Goal: Information Seeking & Learning: Learn about a topic

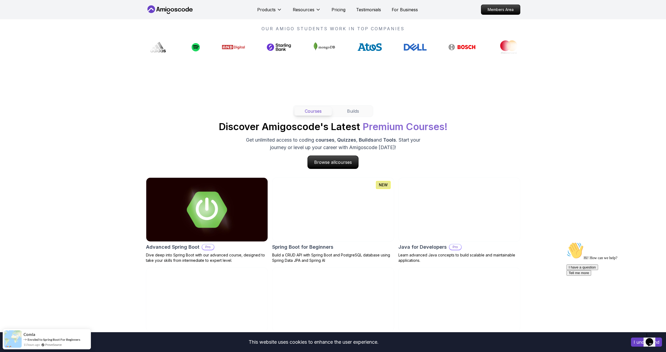
scroll to position [428, 0]
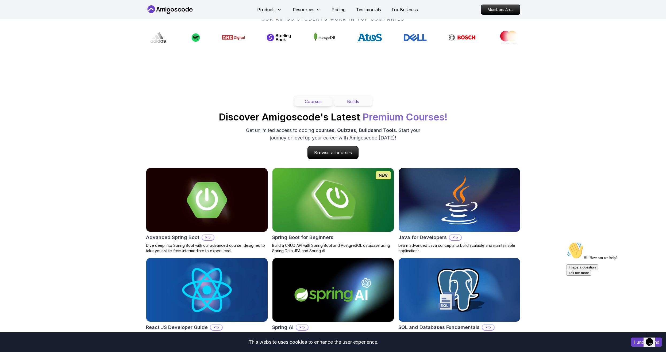
click at [350, 103] on button "Builds" at bounding box center [353, 101] width 38 height 9
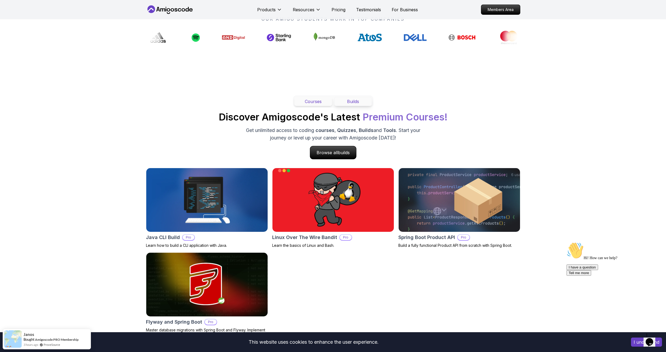
click at [317, 102] on button "Courses" at bounding box center [313, 101] width 38 height 9
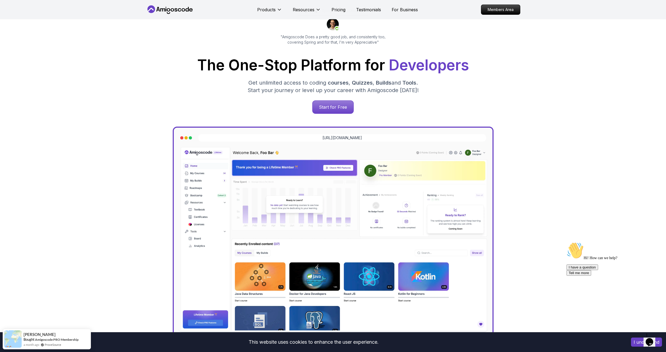
scroll to position [0, 0]
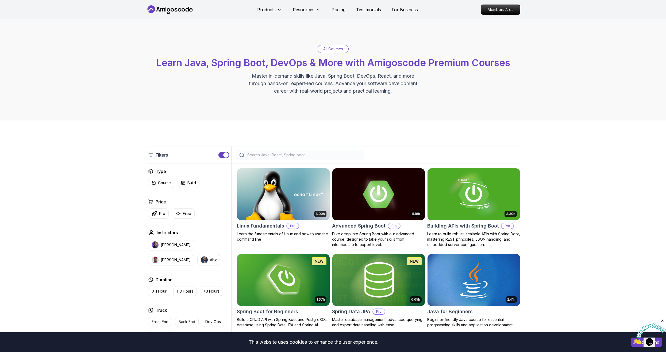
click at [170, 8] on icon at bounding box center [170, 9] width 48 height 9
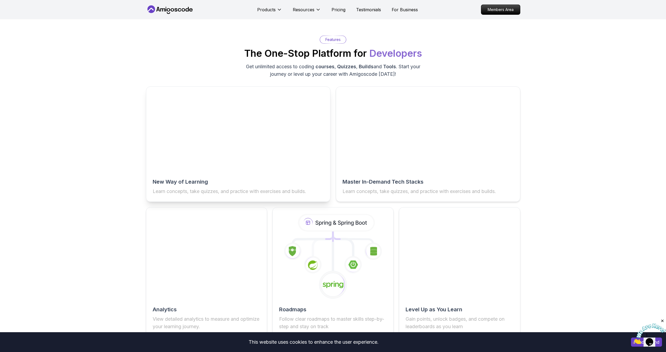
scroll to position [775, 0]
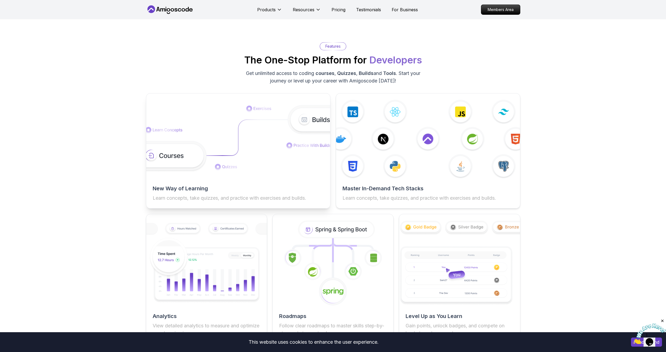
click at [199, 202] on p "Learn concepts, take quizzes, and practice with exercises and builds." at bounding box center [238, 197] width 171 height 7
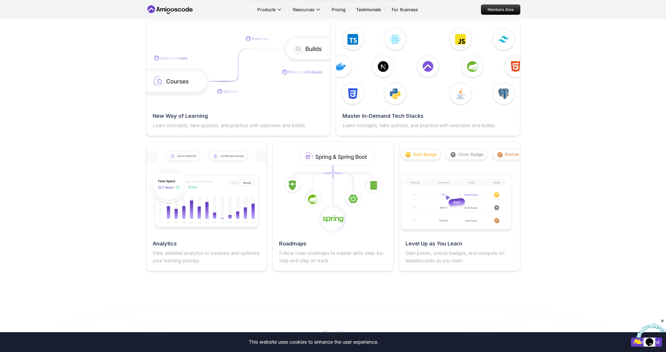
scroll to position [856, 0]
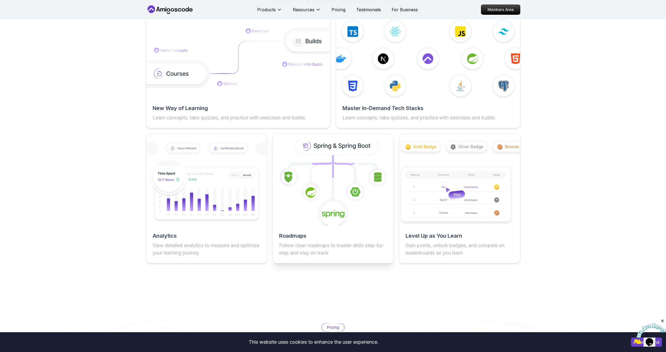
click at [327, 233] on div "Roadmaps Follow clear roadmaps to master skills step-by-step and stay on track" at bounding box center [332, 198] width 121 height 130
click at [336, 149] on icon at bounding box center [337, 145] width 82 height 17
click at [294, 249] on p "Follow clear roadmaps to master skills step-by-step and stay on track" at bounding box center [333, 248] width 108 height 15
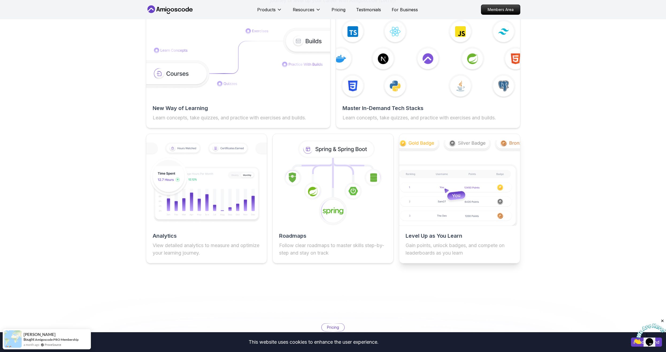
click at [476, 239] on h2 "Level Up as You Learn" at bounding box center [460, 235] width 108 height 7
click at [470, 250] on p "Gain points, unlock badges, and compete on leaderboards as you learn" at bounding box center [460, 248] width 108 height 15
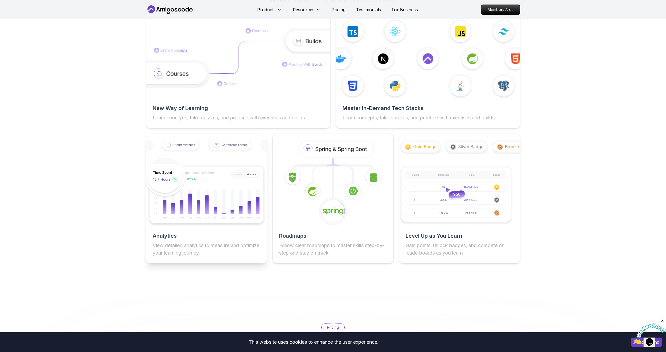
scroll to position [1016, 0]
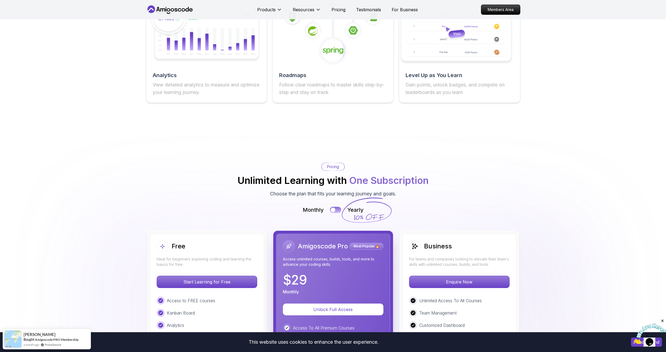
click at [336, 213] on button at bounding box center [335, 210] width 11 height 6
click at [336, 212] on div at bounding box center [338, 209] width 5 height 5
click at [336, 213] on button at bounding box center [335, 210] width 11 height 6
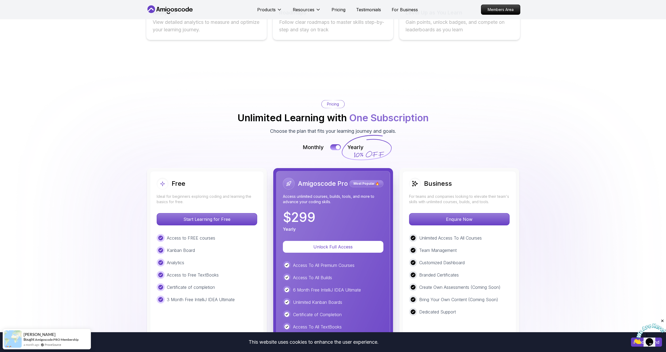
scroll to position [1096, 0]
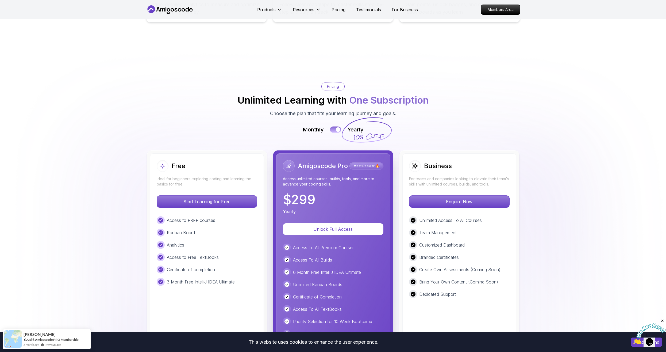
click at [334, 133] on button at bounding box center [335, 129] width 11 height 6
click at [334, 132] on div at bounding box center [333, 129] width 5 height 5
click at [334, 133] on button at bounding box center [335, 129] width 11 height 6
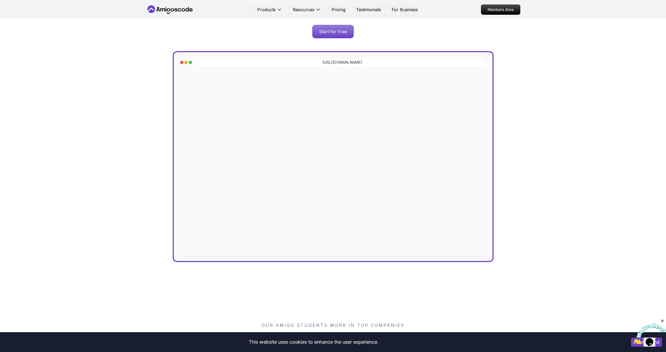
scroll to position [0, 0]
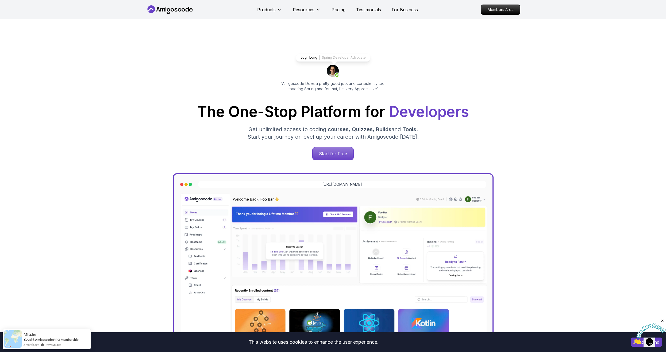
drag, startPoint x: 104, startPoint y: 197, endPoint x: 106, endPoint y: 140, distance: 57.0
click at [337, 10] on p "Pricing" at bounding box center [339, 9] width 14 height 6
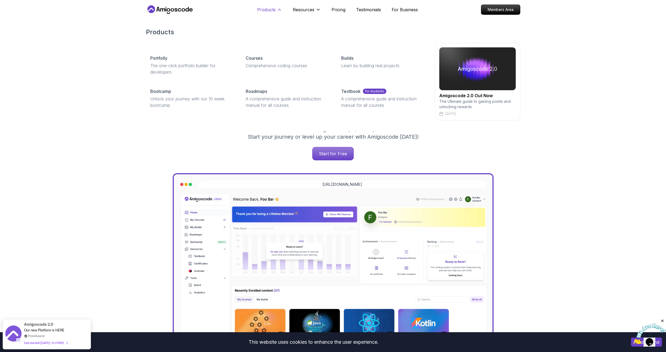
click at [275, 12] on p "Products" at bounding box center [266, 9] width 18 height 6
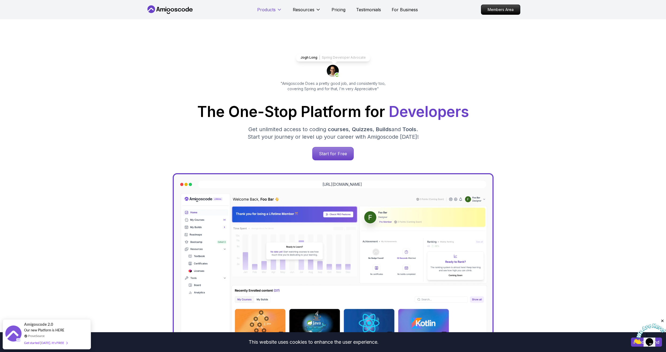
click at [269, 10] on p "Products" at bounding box center [266, 9] width 18 height 6
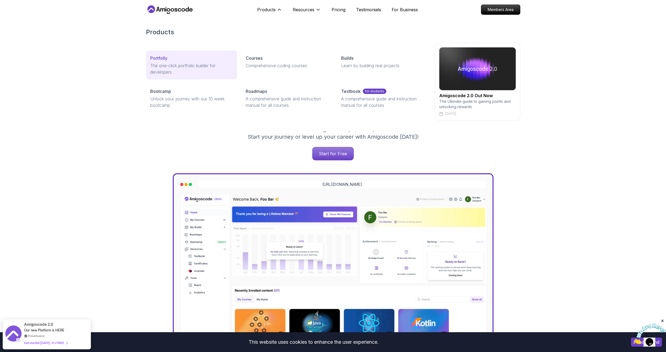
click at [177, 53] on link "Portfolly The one-click portfolio builder for developers" at bounding box center [191, 65] width 91 height 29
click at [276, 10] on button "Products" at bounding box center [269, 11] width 25 height 11
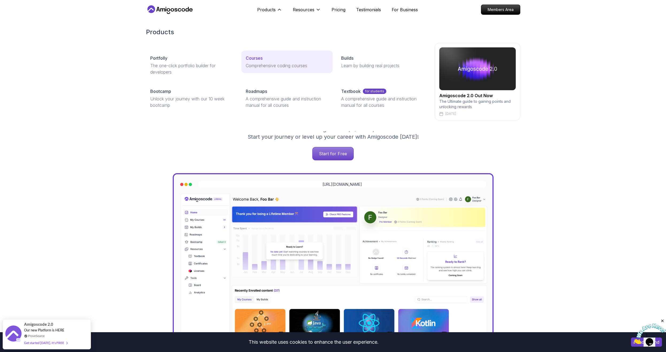
click at [261, 57] on p "Courses" at bounding box center [254, 58] width 17 height 6
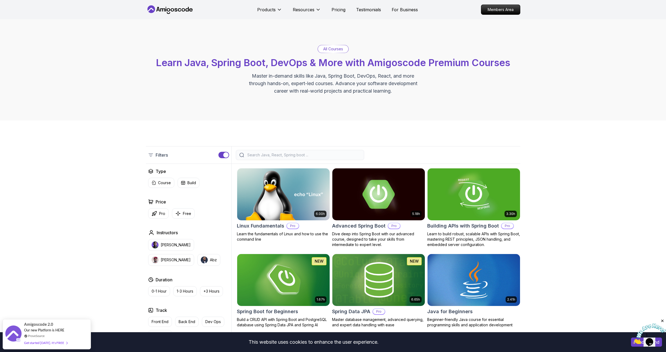
click at [370, 202] on img at bounding box center [378, 194] width 97 height 54
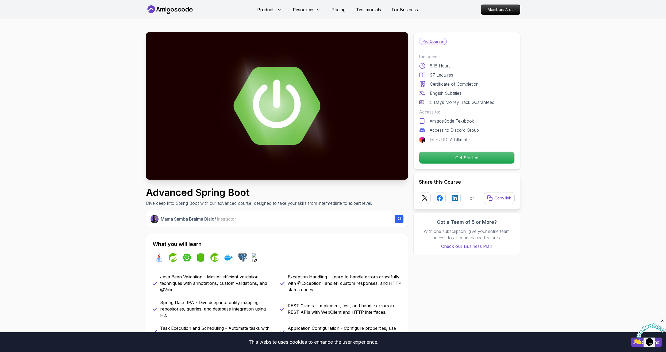
click at [176, 13] on icon at bounding box center [170, 9] width 48 height 9
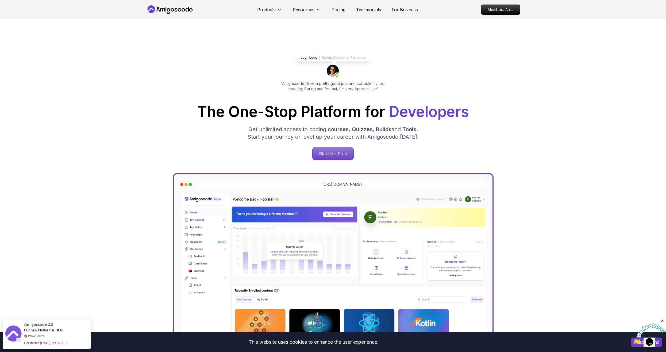
drag, startPoint x: 1296, startPoint y: 638, endPoint x: 664, endPoint y: 320, distance: 707.7
click at [664, 320] on icon "Close" at bounding box center [662, 320] width 5 height 5
click at [637, 341] on button "I understand" at bounding box center [646, 341] width 31 height 9
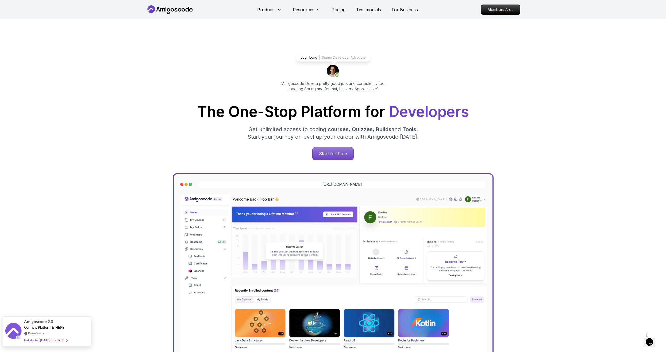
click at [36, 329] on div "Our new Platform is HERE" at bounding box center [45, 327] width 43 height 5
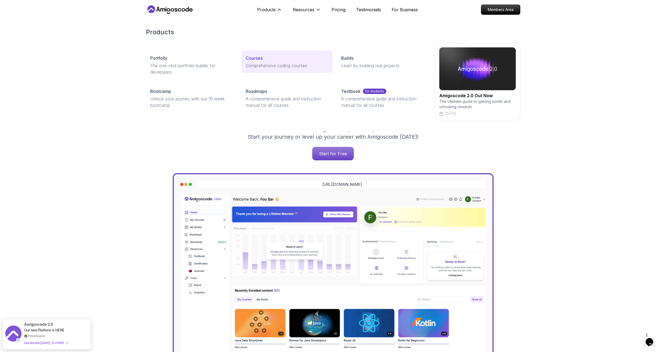
click at [258, 60] on p "Courses" at bounding box center [254, 58] width 17 height 6
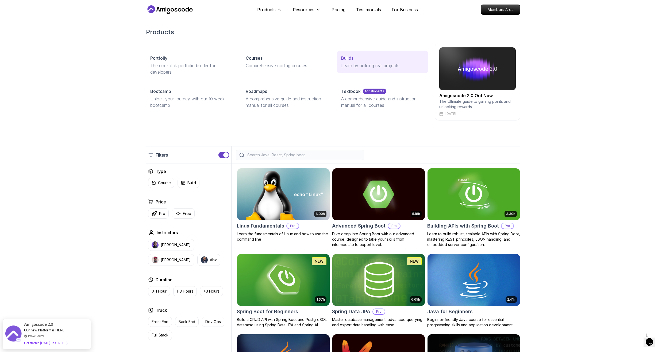
click at [344, 63] on p "Learn by building real projects" at bounding box center [382, 65] width 83 height 6
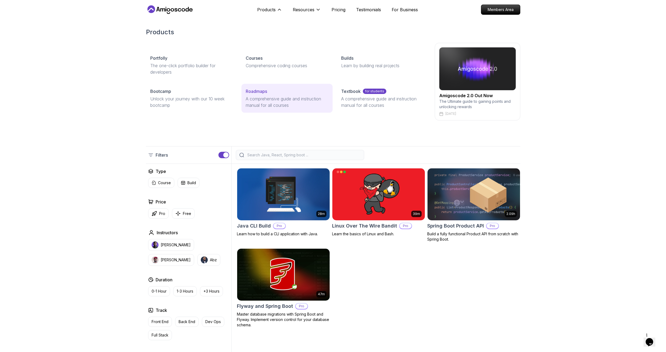
click at [256, 104] on p "A comprehensive guide and instruction manual for all courses" at bounding box center [287, 101] width 83 height 13
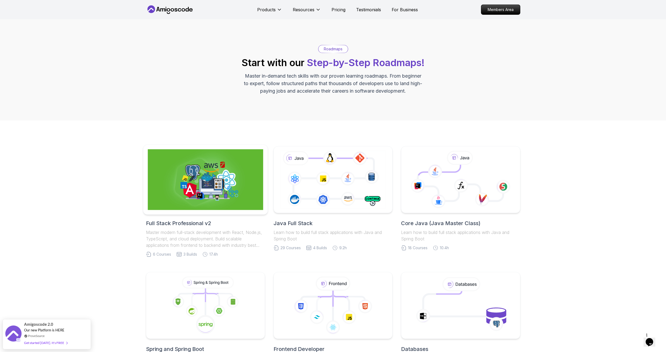
click at [234, 164] on img at bounding box center [206, 179] width 116 height 61
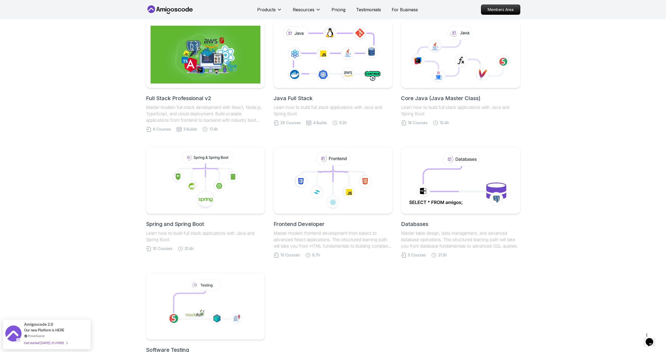
scroll to position [134, 0]
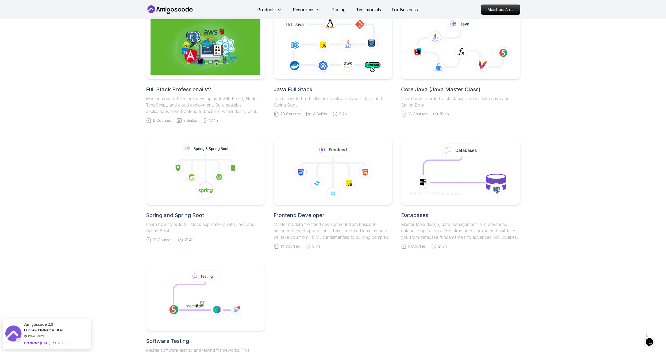
click at [174, 217] on h2 "Spring and Spring Boot" at bounding box center [205, 214] width 119 height 7
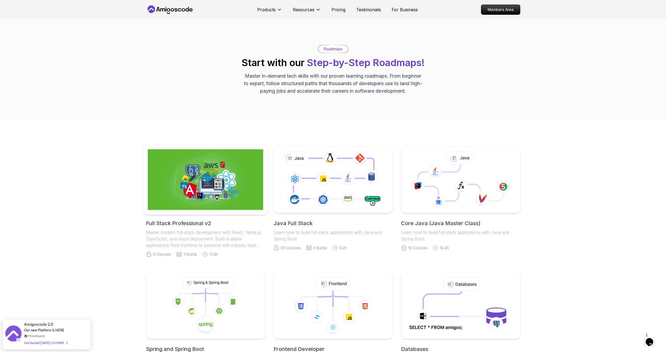
click at [223, 204] on img at bounding box center [206, 179] width 116 height 61
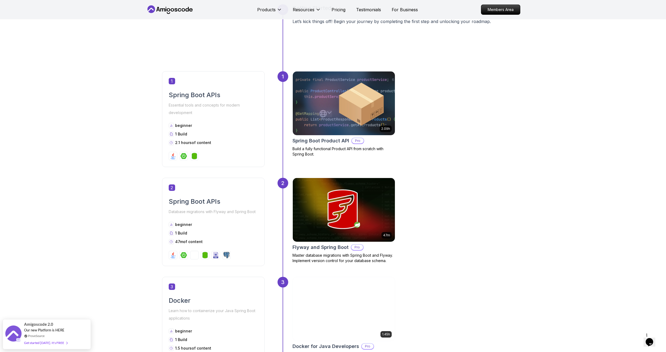
scroll to position [481, 0]
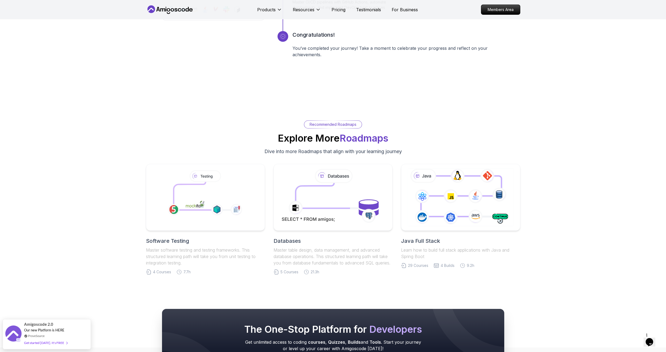
scroll to position [989, 0]
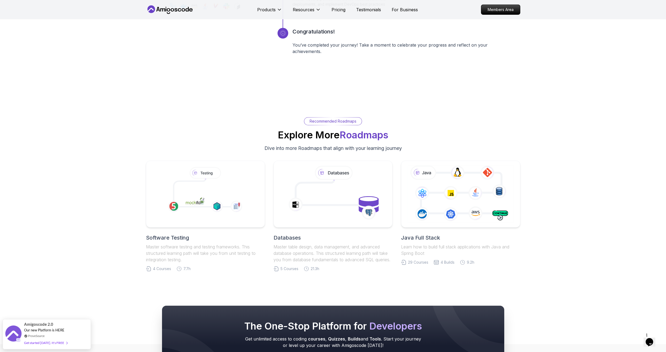
click at [365, 133] on span "Roadmaps" at bounding box center [364, 135] width 49 height 12
click at [324, 195] on icon at bounding box center [332, 193] width 113 height 61
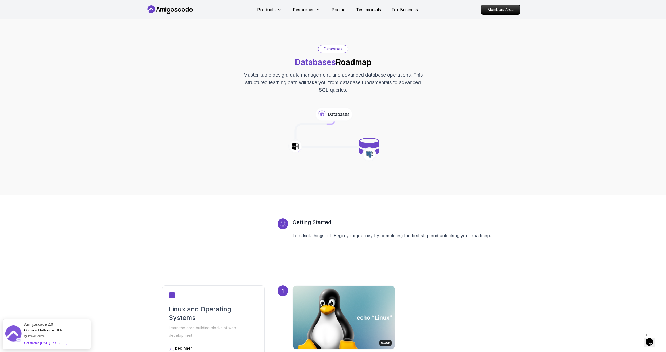
click at [168, 7] on icon at bounding box center [170, 9] width 48 height 9
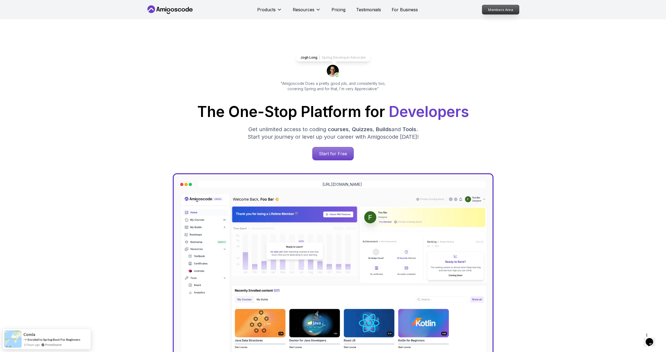
click at [512, 10] on p "Members Area" at bounding box center [500, 9] width 37 height 9
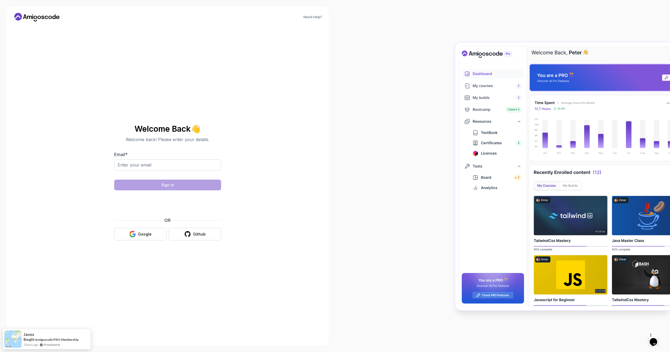
click at [51, 20] on icon at bounding box center [37, 17] width 48 height 9
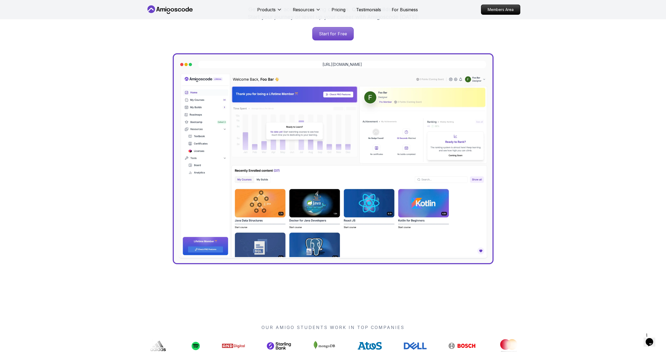
scroll to position [134, 0]
